Goal: Check status: Check status

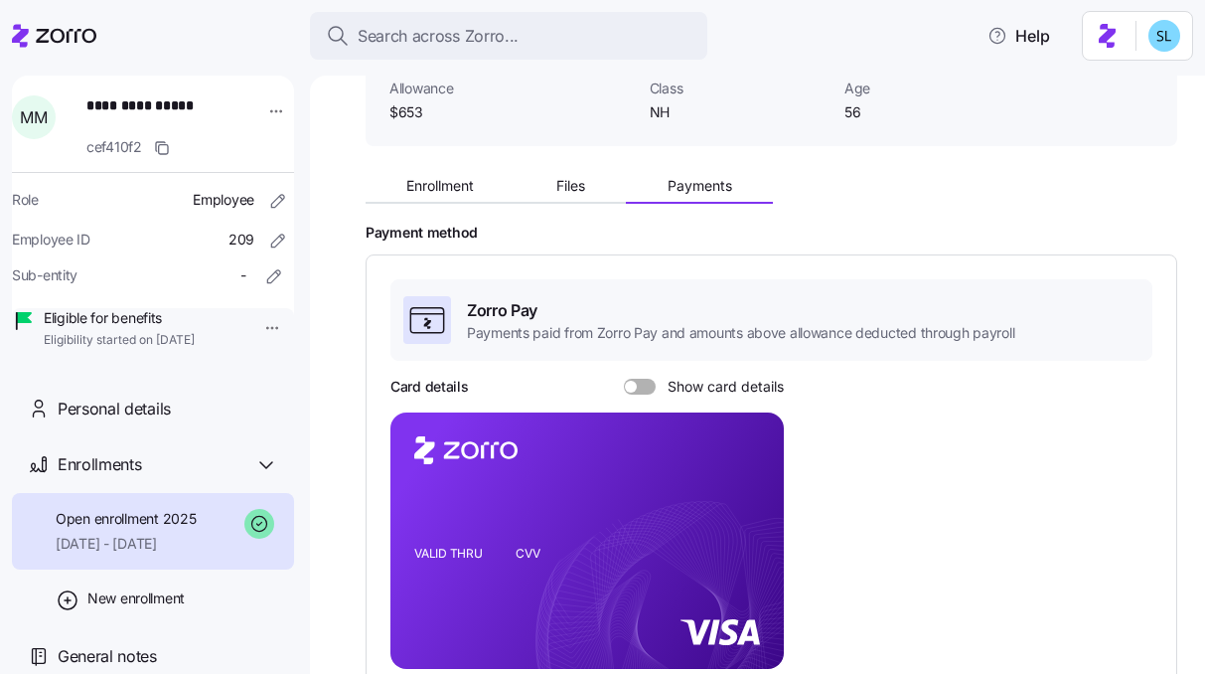
scroll to position [114, 0]
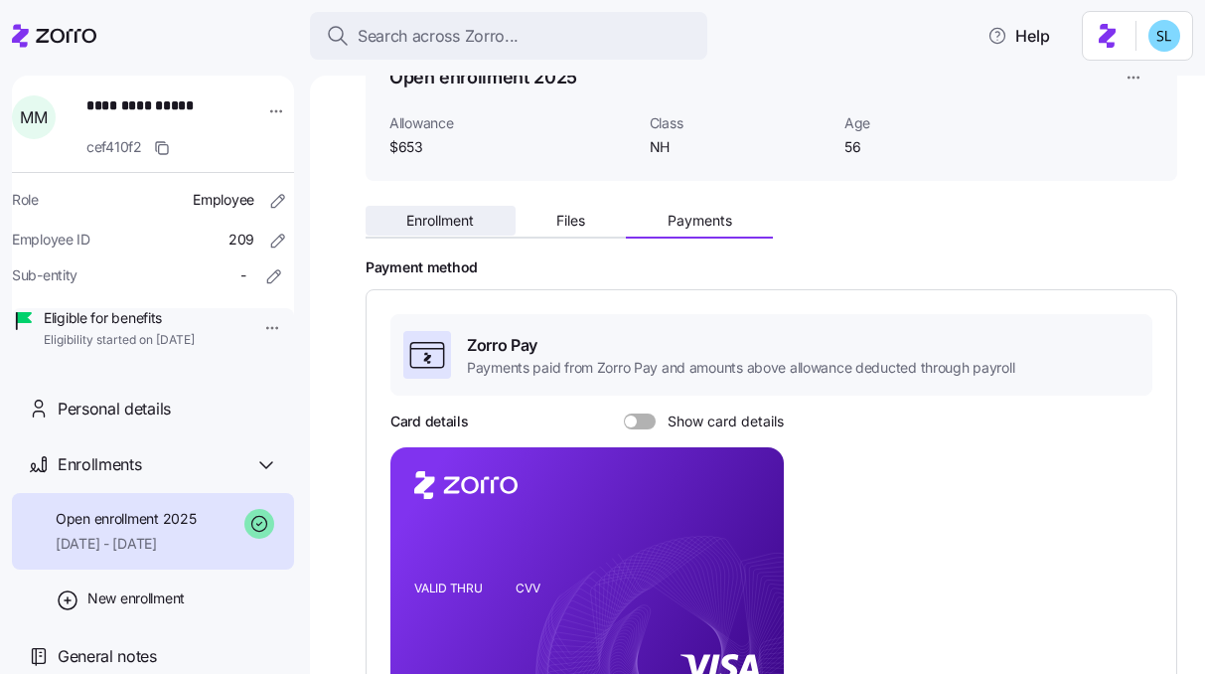
click at [467, 207] on button "Enrollment" at bounding box center [441, 221] width 150 height 30
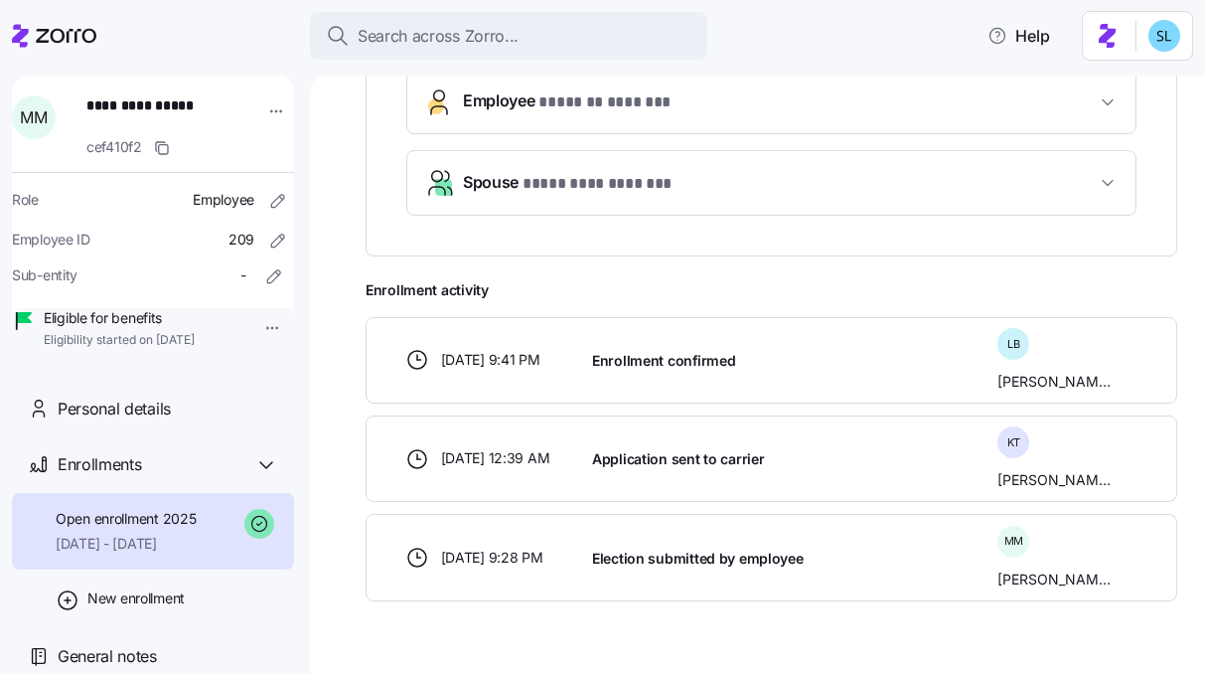
scroll to position [733, 0]
